Goal: Information Seeking & Learning: Learn about a topic

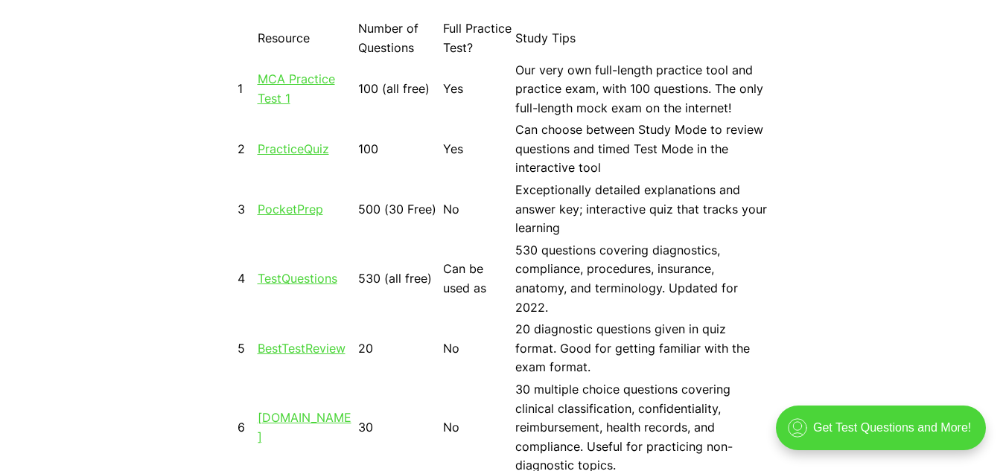
scroll to position [1266, 0]
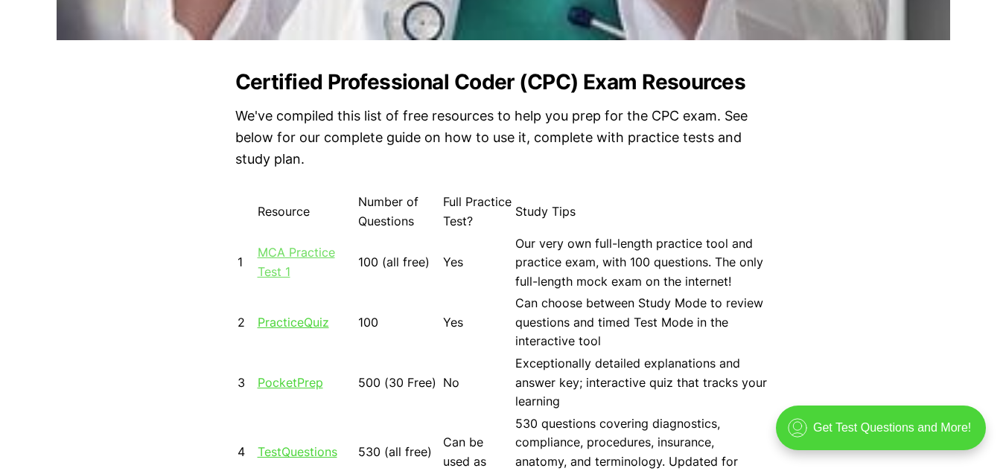
click at [317, 252] on link "MCA Practice Test 1" at bounding box center [296, 262] width 77 height 34
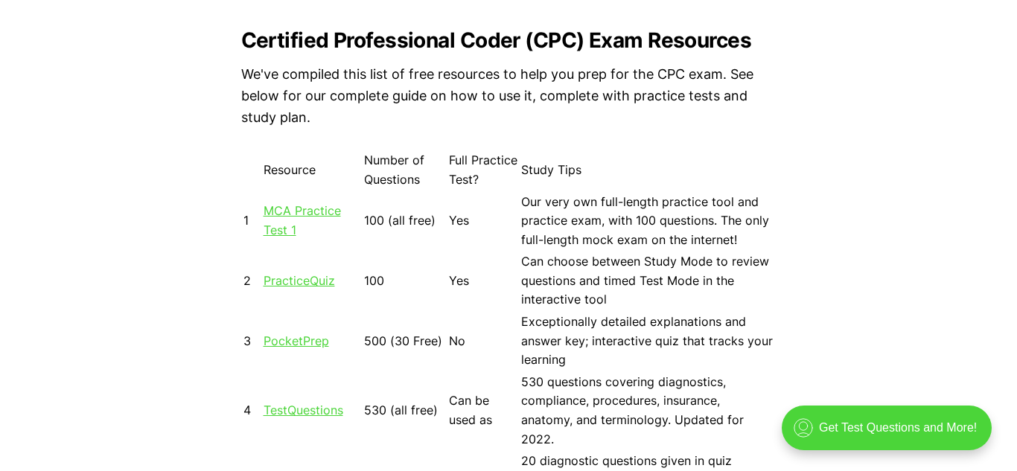
scroll to position [1340, 0]
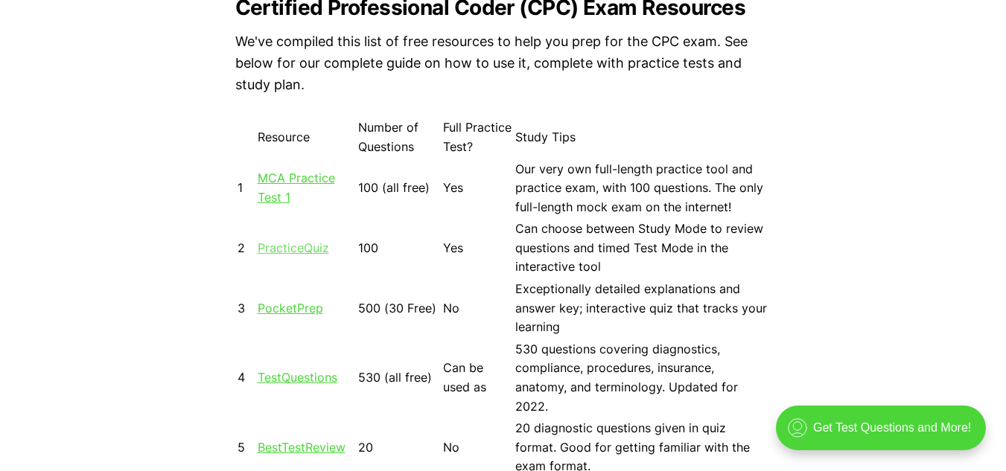
drag, startPoint x: 296, startPoint y: 247, endPoint x: 307, endPoint y: 244, distance: 11.6
click at [296, 246] on link "PracticeQuiz" at bounding box center [293, 247] width 71 height 15
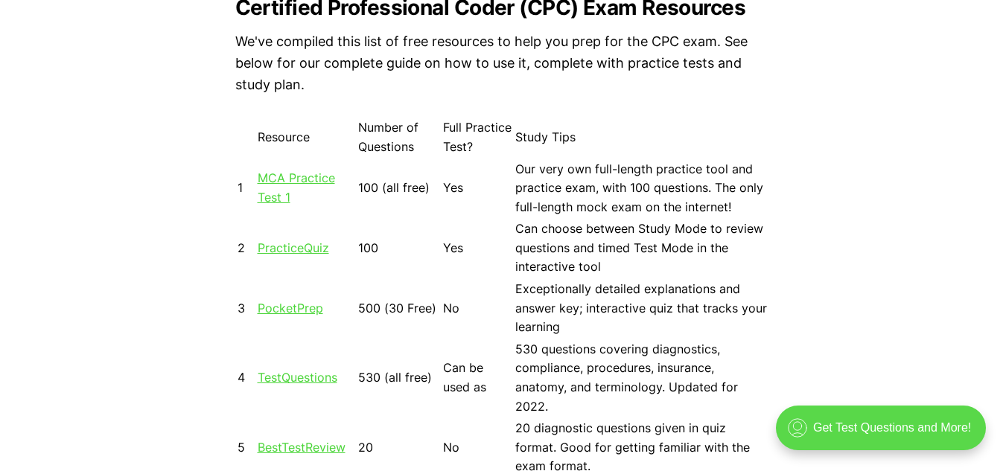
click at [899, 431] on div ".cls-1{fill:none;stroke:currentColor;stroke-linecap:round;stroke-linejoin:round…" at bounding box center [881, 428] width 210 height 45
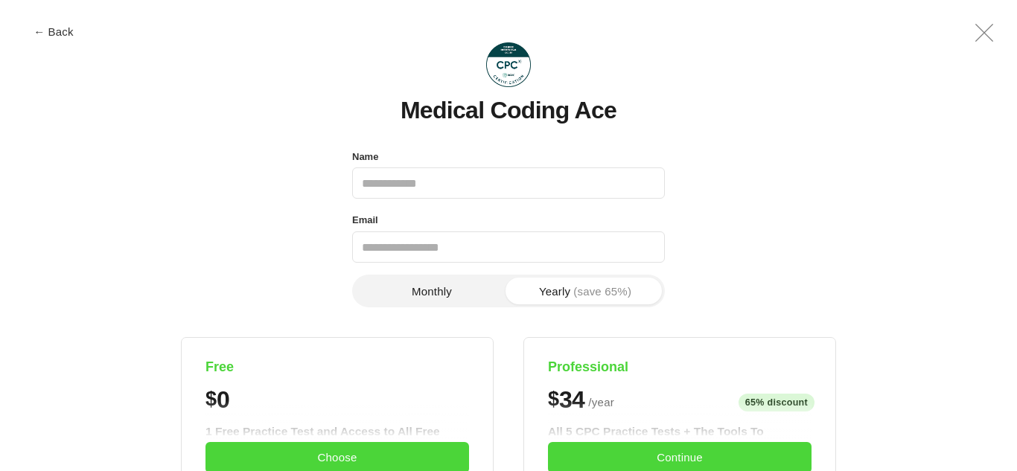
scroll to position [0, 0]
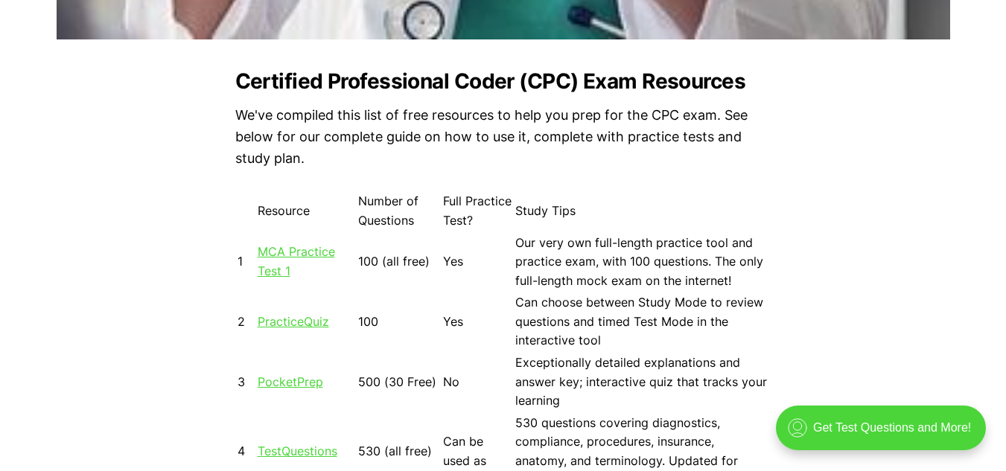
scroll to position [1266, 0]
click at [278, 252] on link "MCA Practice Test 1" at bounding box center [296, 262] width 77 height 34
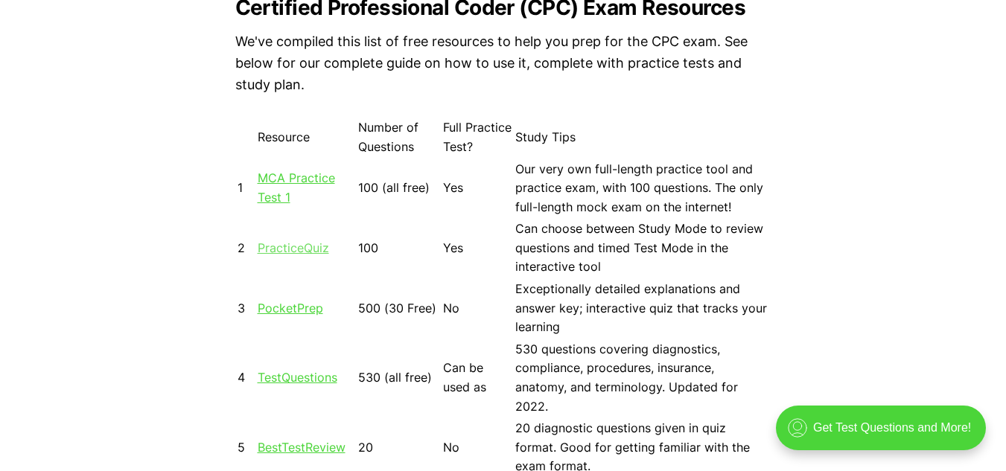
click at [293, 249] on link "PracticeQuiz" at bounding box center [293, 247] width 71 height 15
click at [275, 310] on link "PocketPrep" at bounding box center [291, 308] width 66 height 15
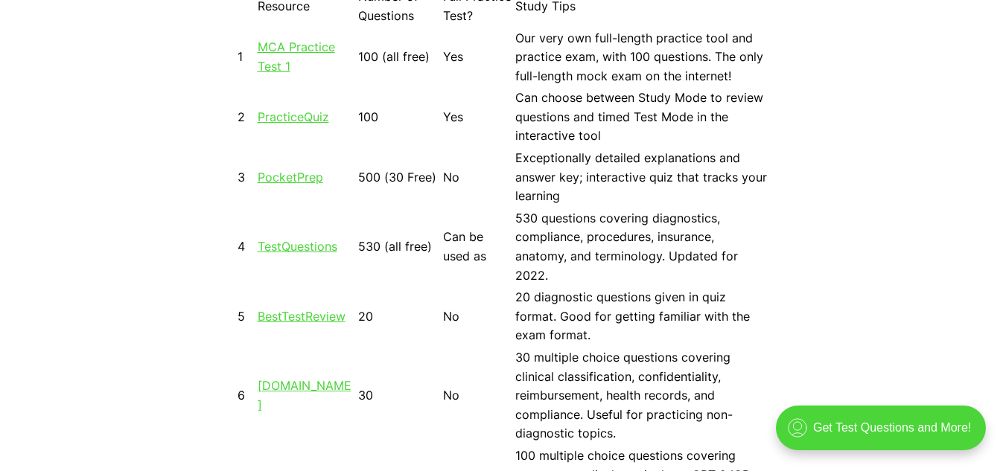
scroll to position [1489, 0]
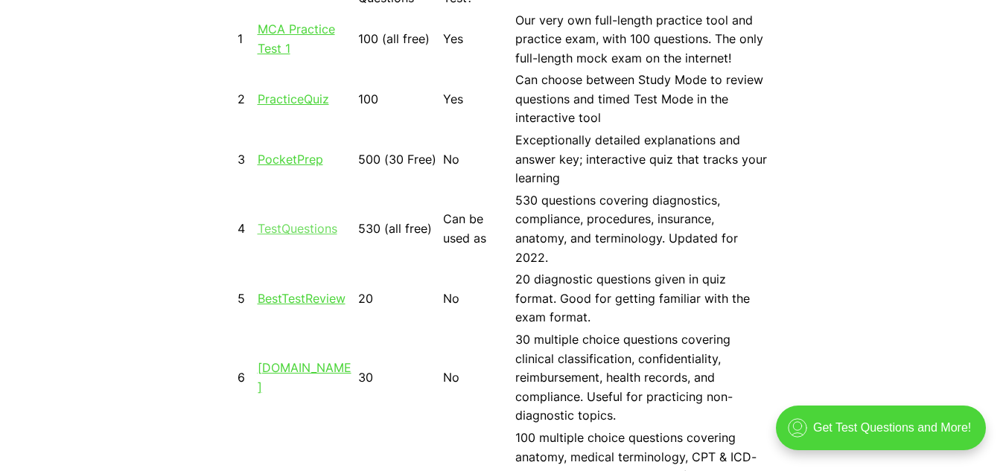
click at [282, 229] on link "TestQuestions" at bounding box center [298, 228] width 80 height 15
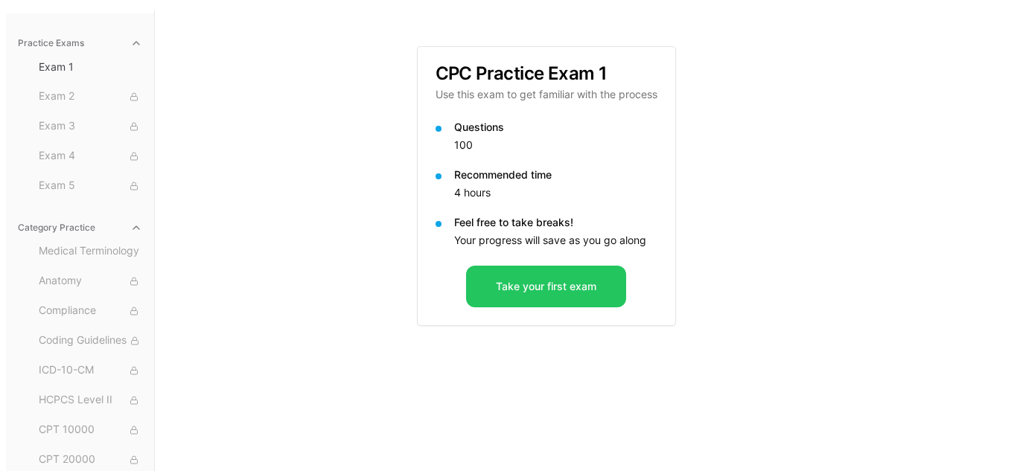
scroll to position [137, 0]
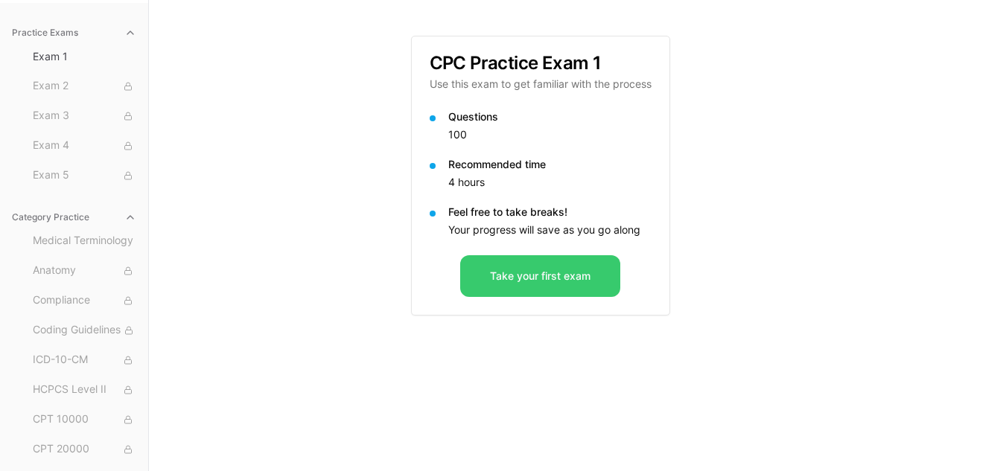
click at [583, 284] on button "Take your first exam" at bounding box center [540, 276] width 160 height 42
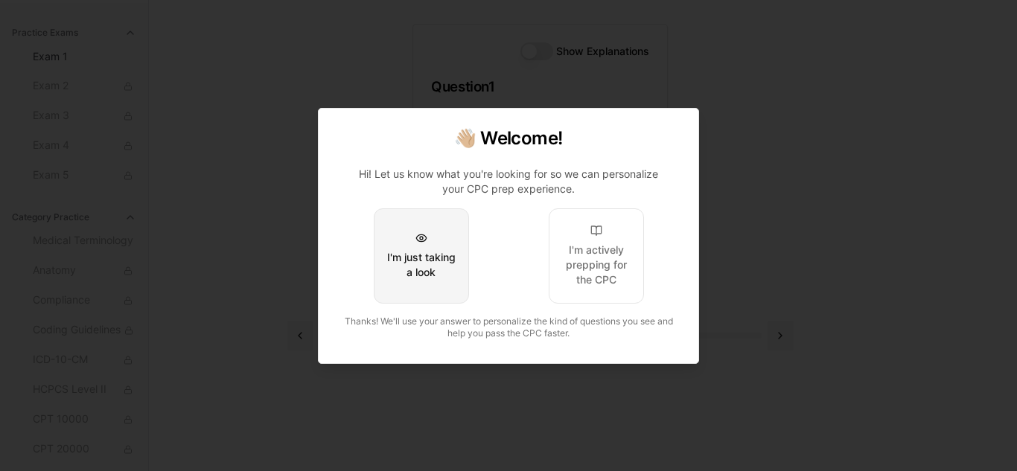
click at [443, 246] on button "I'm just taking a look" at bounding box center [421, 255] width 95 height 95
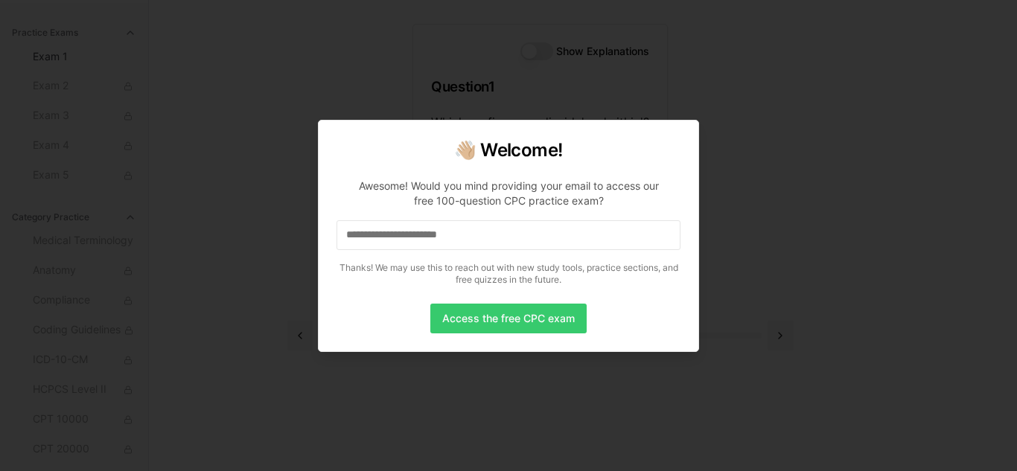
click at [521, 321] on button "Access the free CPC exam" at bounding box center [508, 319] width 156 height 30
click at [529, 317] on button "Access the free CPC exam" at bounding box center [508, 319] width 156 height 30
